Goal: Task Accomplishment & Management: Manage account settings

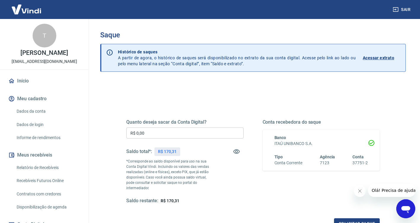
click at [194, 131] on input "R$ 0,00" at bounding box center [184, 132] width 117 height 11
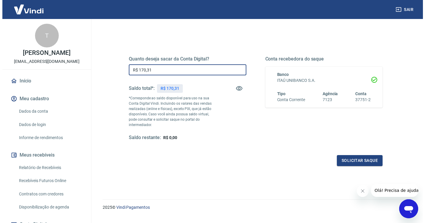
scroll to position [70, 0]
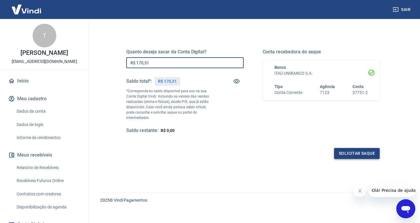
type input "R$ 170,31"
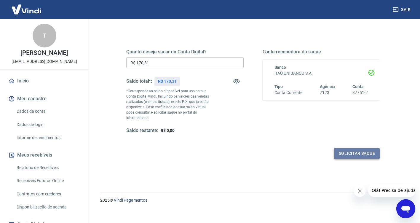
click at [359, 148] on button "Solicitar saque" at bounding box center [357, 153] width 46 height 11
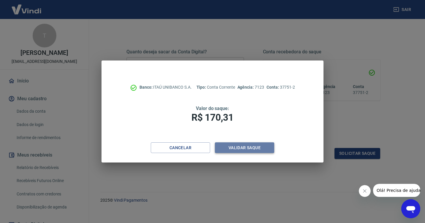
click at [264, 150] on button "Validar saque" at bounding box center [244, 147] width 59 height 11
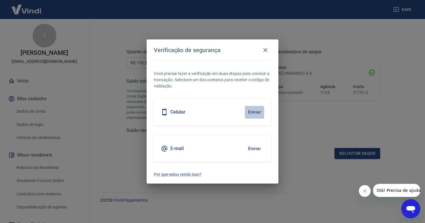
click at [251, 113] on button "Enviar" at bounding box center [254, 112] width 19 height 12
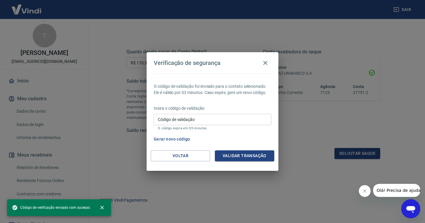
click at [366, 192] on icon "Fechar mensagem da empresa" at bounding box center [364, 191] width 5 height 5
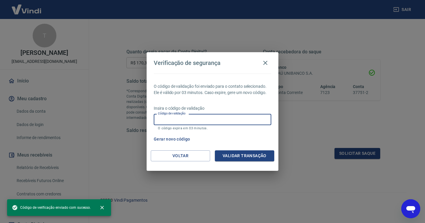
click at [196, 116] on input "Código de validação" at bounding box center [212, 119] width 117 height 11
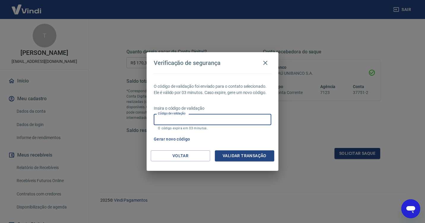
click at [173, 140] on button "Gerar novo código" at bounding box center [171, 139] width 41 height 11
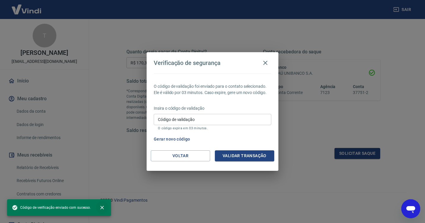
click at [100, 207] on icon "close" at bounding box center [102, 208] width 6 height 6
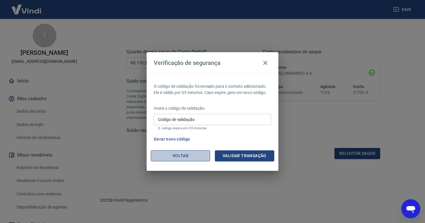
click at [184, 153] on button "Voltar" at bounding box center [180, 155] width 59 height 11
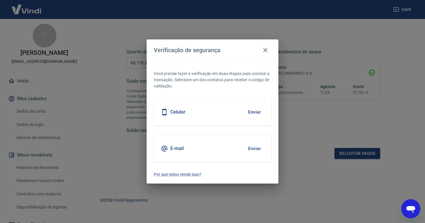
click at [189, 141] on div "E-mail Enviar" at bounding box center [212, 148] width 117 height 27
click at [257, 146] on button "Enviar" at bounding box center [254, 148] width 19 height 12
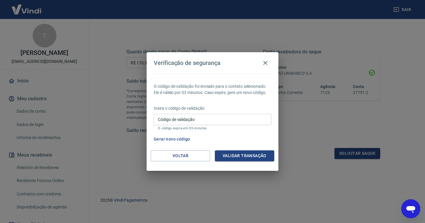
click at [198, 120] on input "Código de validação" at bounding box center [212, 119] width 117 height 11
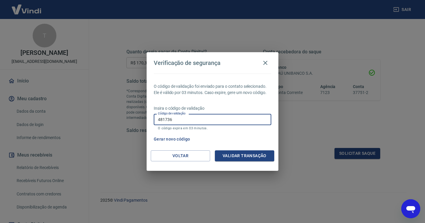
type input "481736"
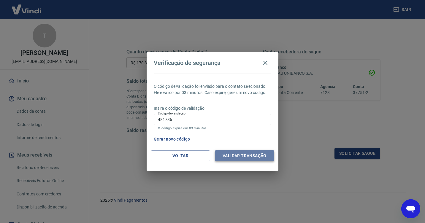
click at [239, 156] on button "Validar transação" at bounding box center [244, 155] width 59 height 11
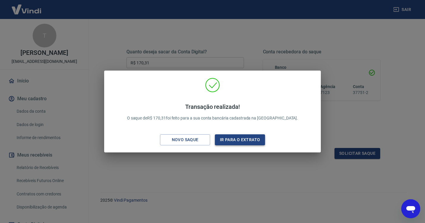
click at [241, 139] on button "Ir para o extrato" at bounding box center [240, 139] width 50 height 11
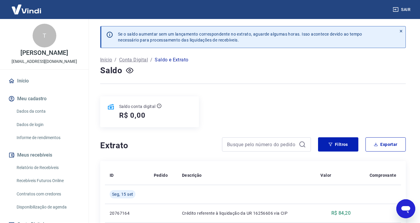
click at [35, 98] on button "Meu cadastro" at bounding box center [44, 98] width 74 height 13
click at [35, 109] on link "Dados da conta" at bounding box center [47, 111] width 67 height 12
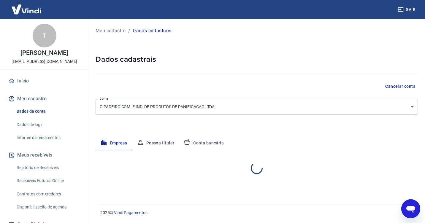
select select "RN"
select select "business"
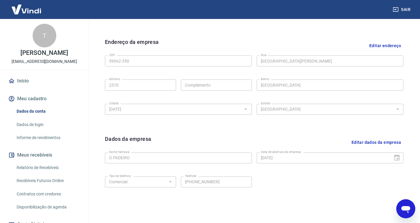
scroll to position [205, 0]
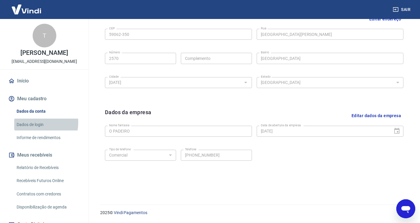
click at [34, 122] on link "Dados de login" at bounding box center [47, 125] width 67 height 12
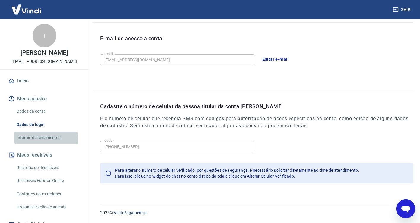
click at [39, 139] on link "Informe de rendimentos" at bounding box center [47, 138] width 67 height 12
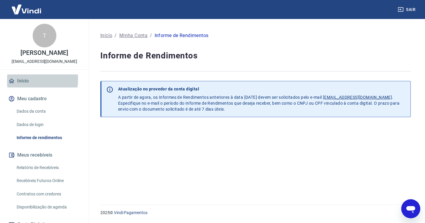
click at [24, 79] on link "Início" at bounding box center [44, 80] width 74 height 13
